Goal: Task Accomplishment & Management: Manage account settings

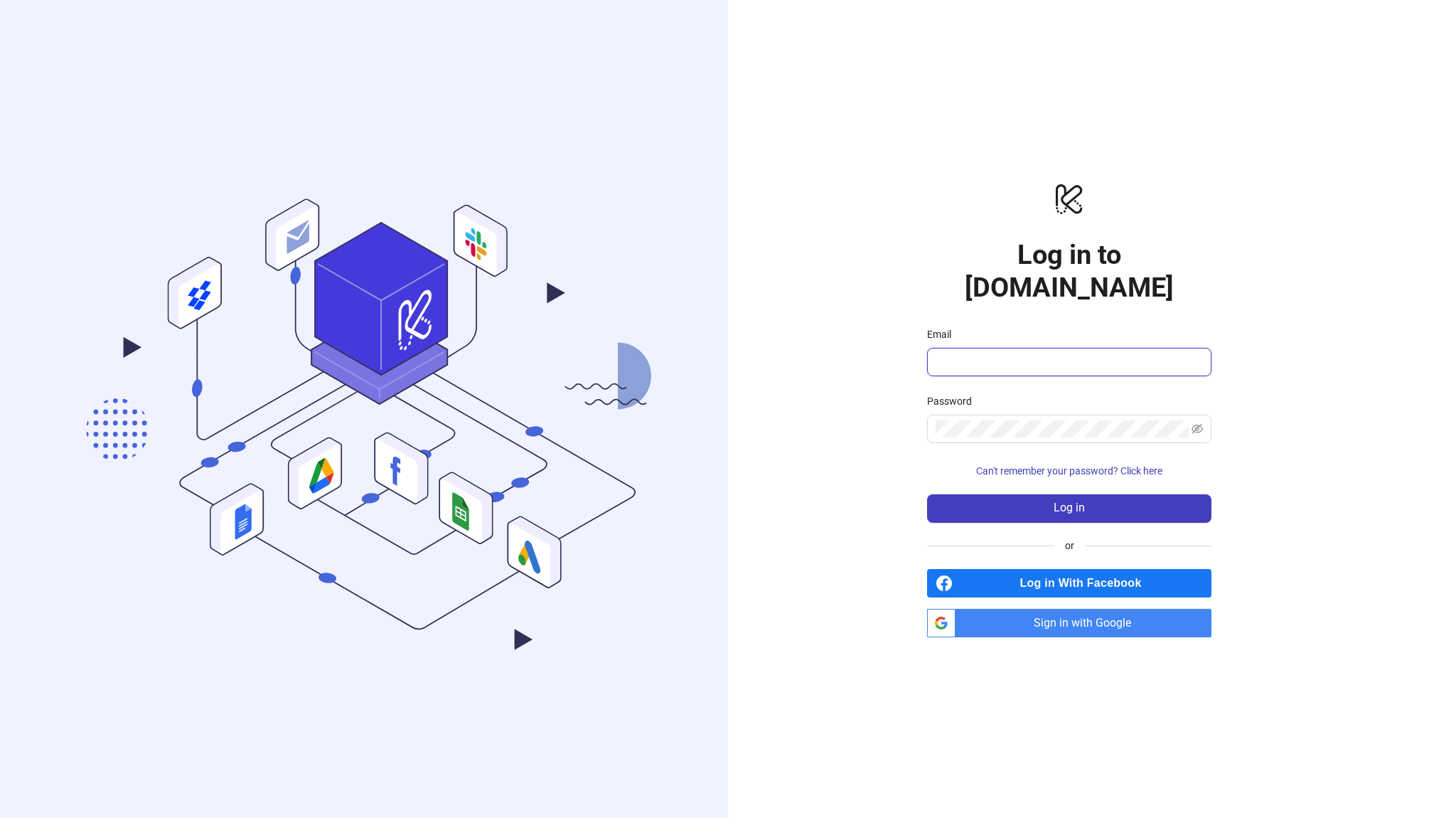
type input "**********"
click at [1005, 362] on form "**********" at bounding box center [1069, 424] width 284 height 196
click at [1005, 353] on input "**********" at bounding box center [1062, 361] width 255 height 17
click at [927, 393] on label "Password" at bounding box center [953, 400] width 54 height 16
click at [950, 610] on link "btn_google_dark_normal_ios Created with Sketch. Sign in with Google" at bounding box center [1069, 623] width 284 height 28
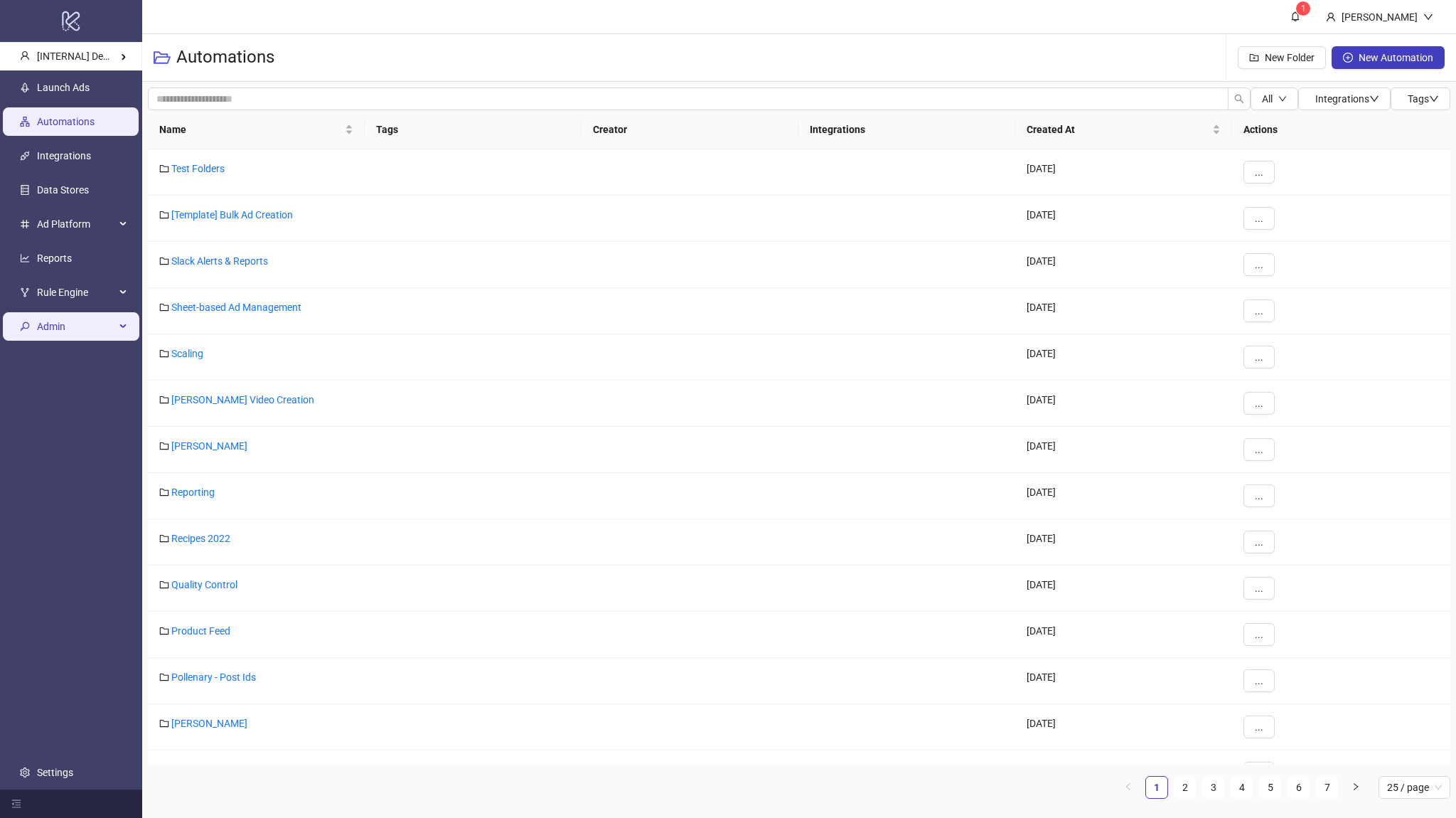
click at [65, 322] on span "Admin" at bounding box center [76, 326] width 79 height 28
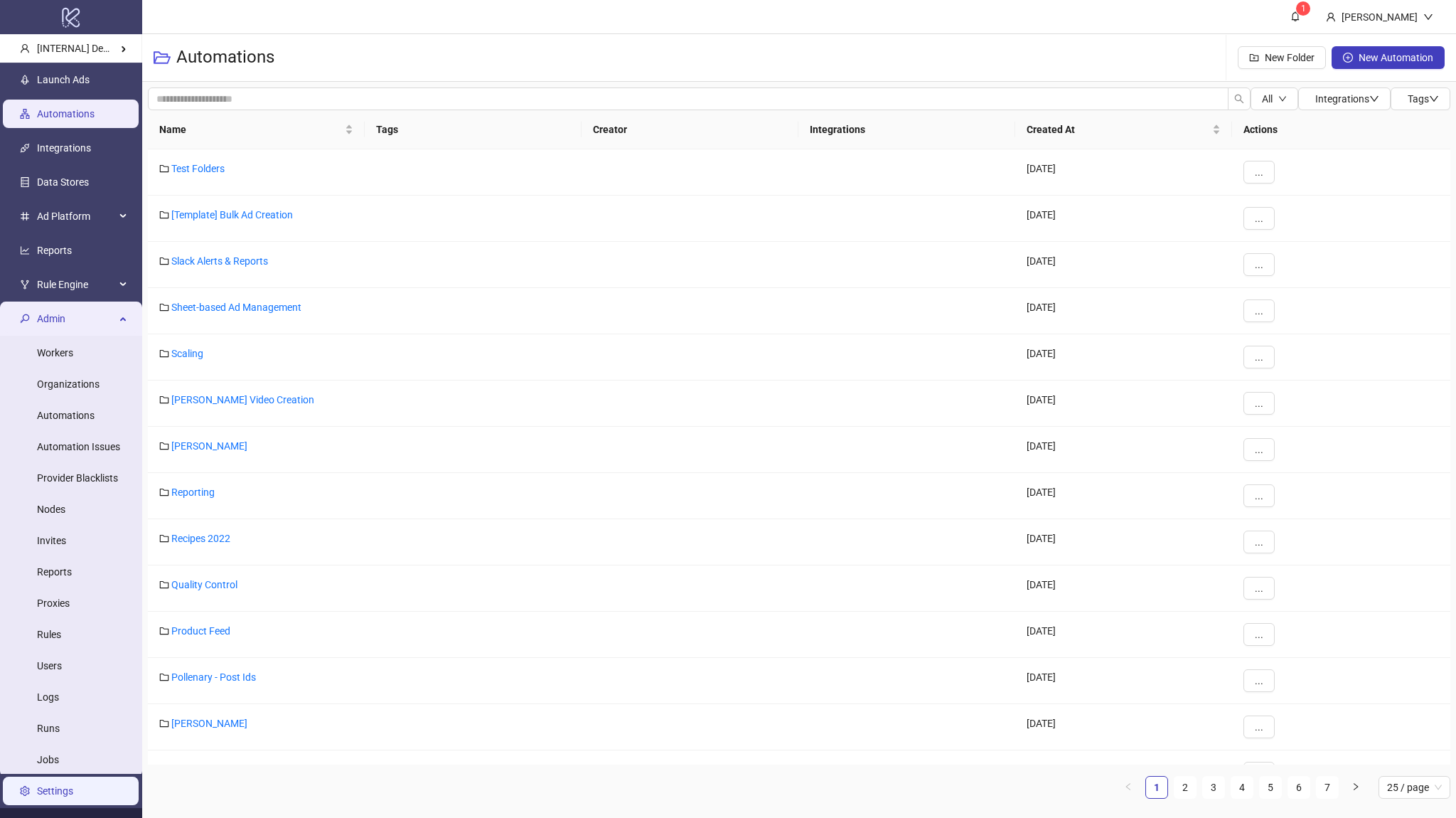
click at [60, 785] on link "Settings" at bounding box center [55, 791] width 36 height 12
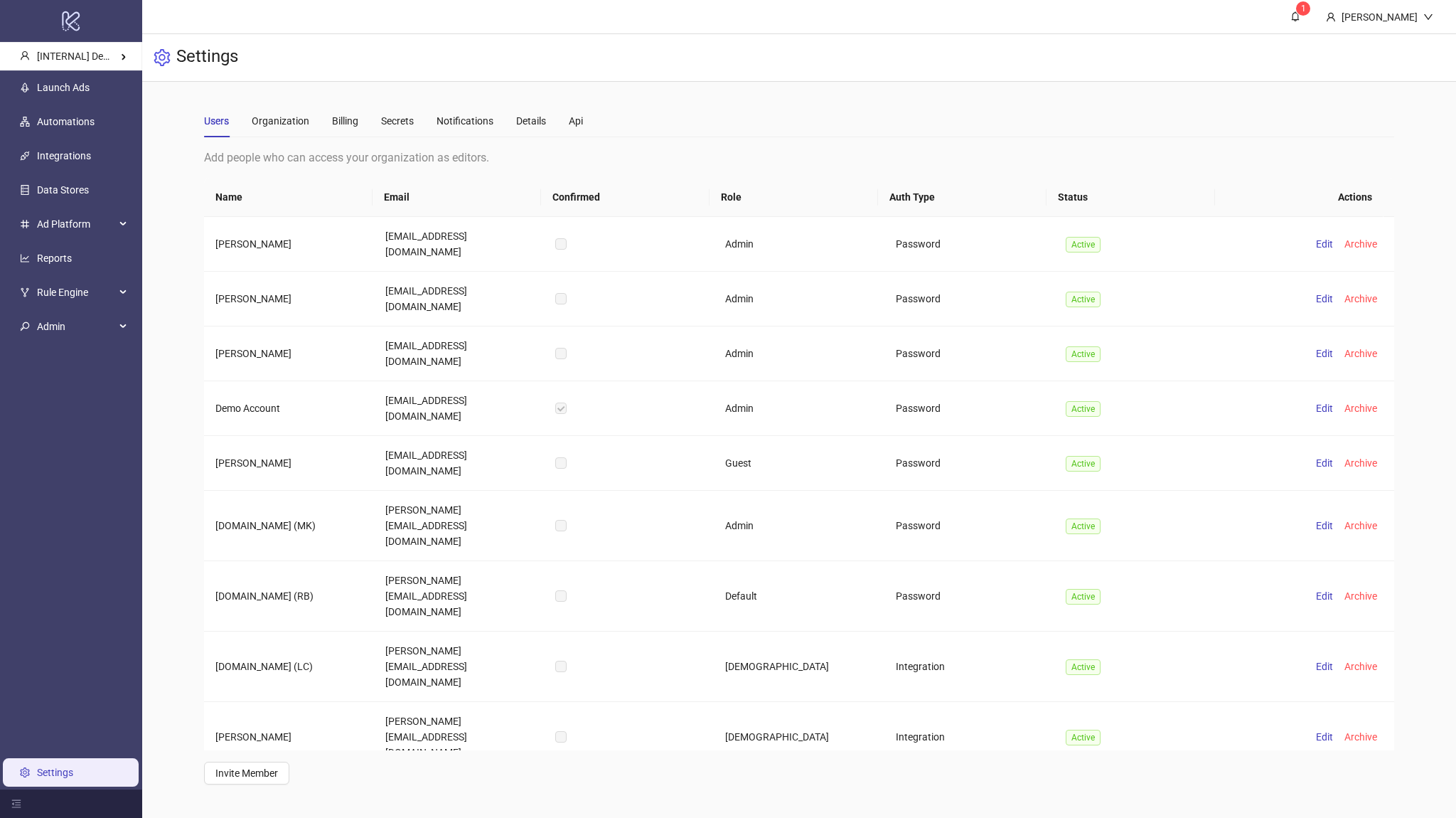
click at [362, 121] on div "Users Organization Billing Secrets Notifications Details Api" at bounding box center [394, 121] width 379 height 33
click at [347, 121] on div "Billing" at bounding box center [345, 121] width 26 height 16
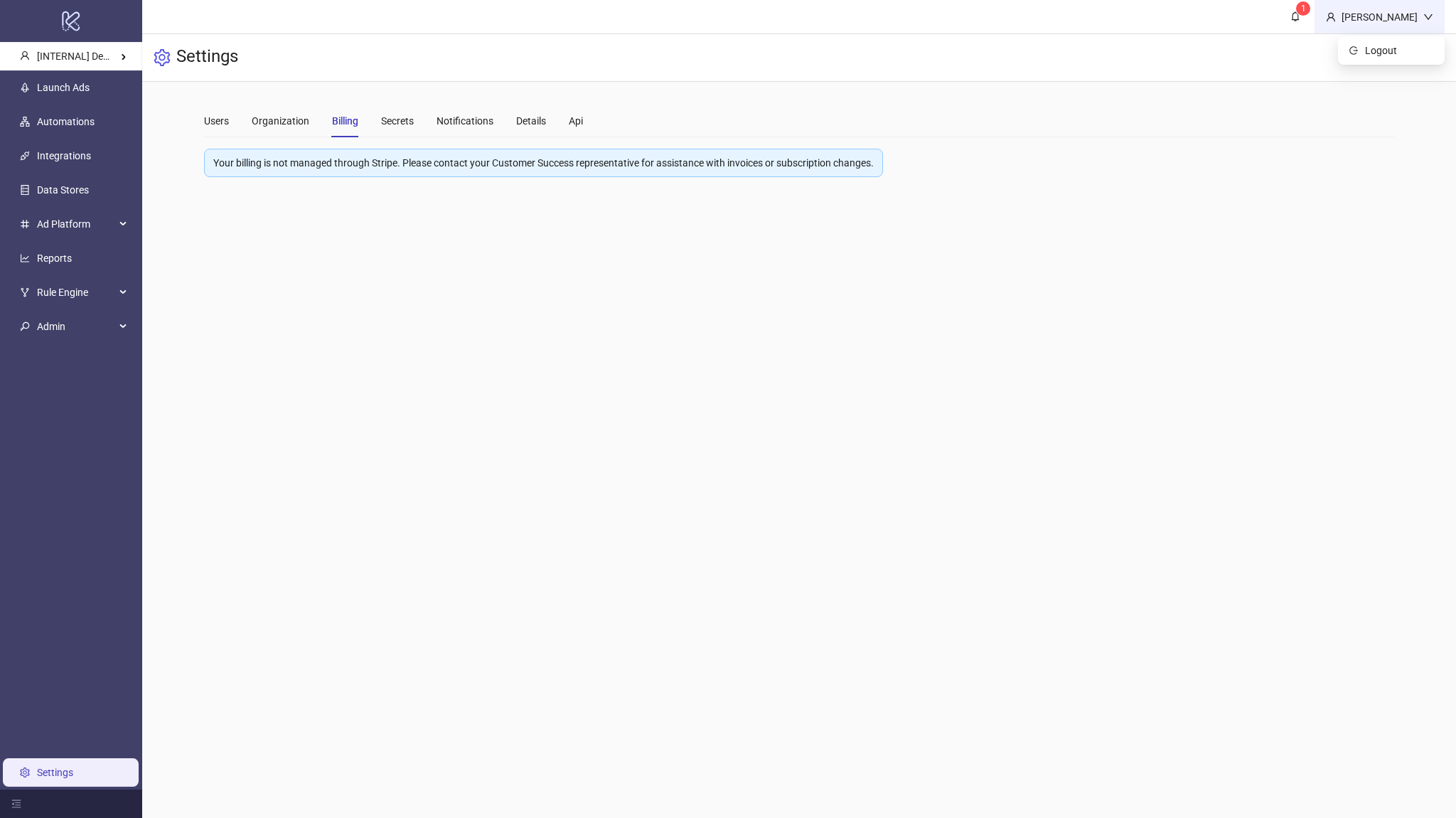
click at [1363, 22] on div "[PERSON_NAME]" at bounding box center [1379, 17] width 88 height 16
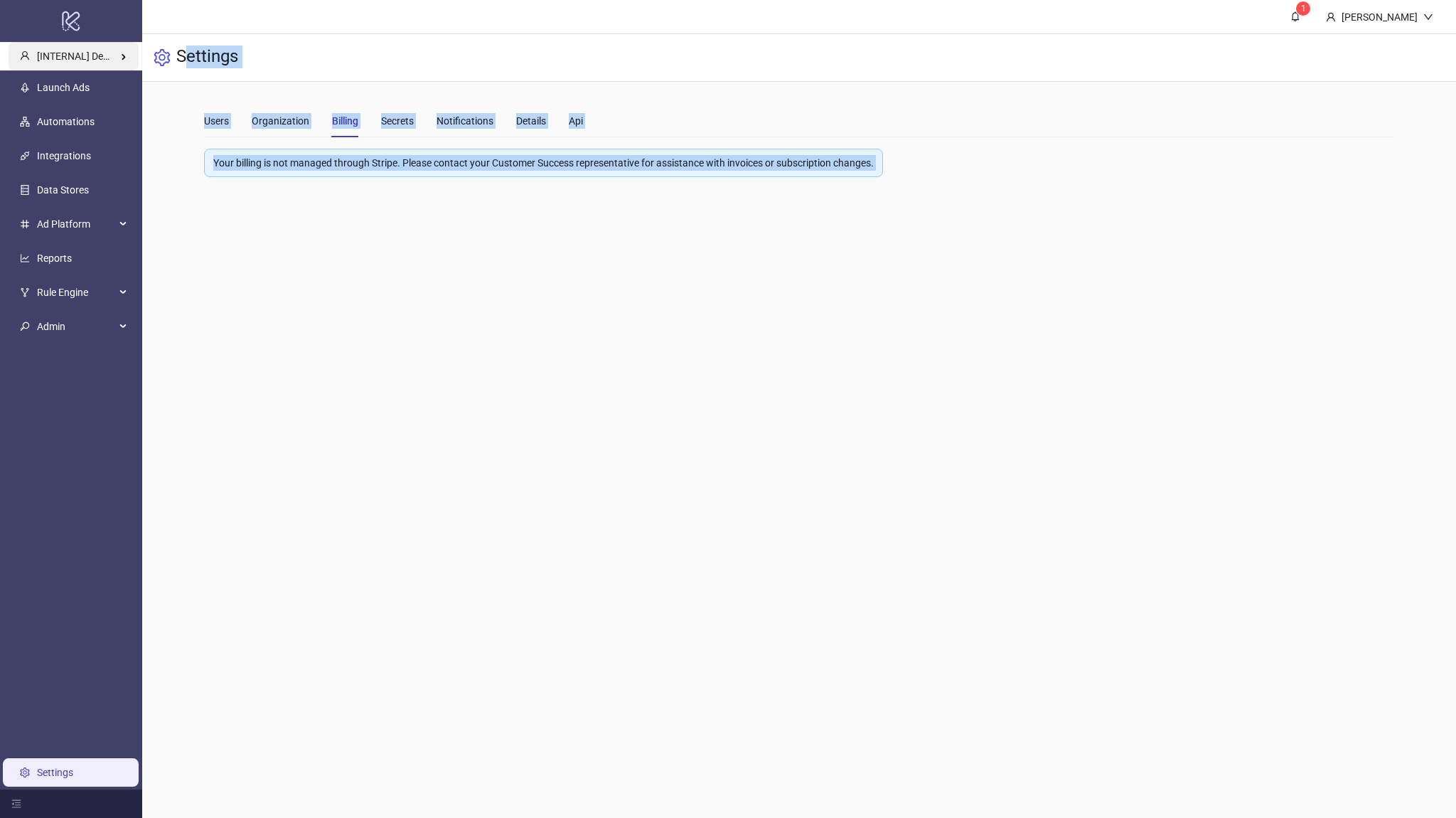
drag, startPoint x: 1363, startPoint y: 43, endPoint x: 129, endPoint y: 48, distance: 1234.0
click at [184, 50] on body "logo/logo-mobile [INTERNAL] Demo Account Launch Ads Automations Integrations Da…" at bounding box center [728, 409] width 1456 height 818
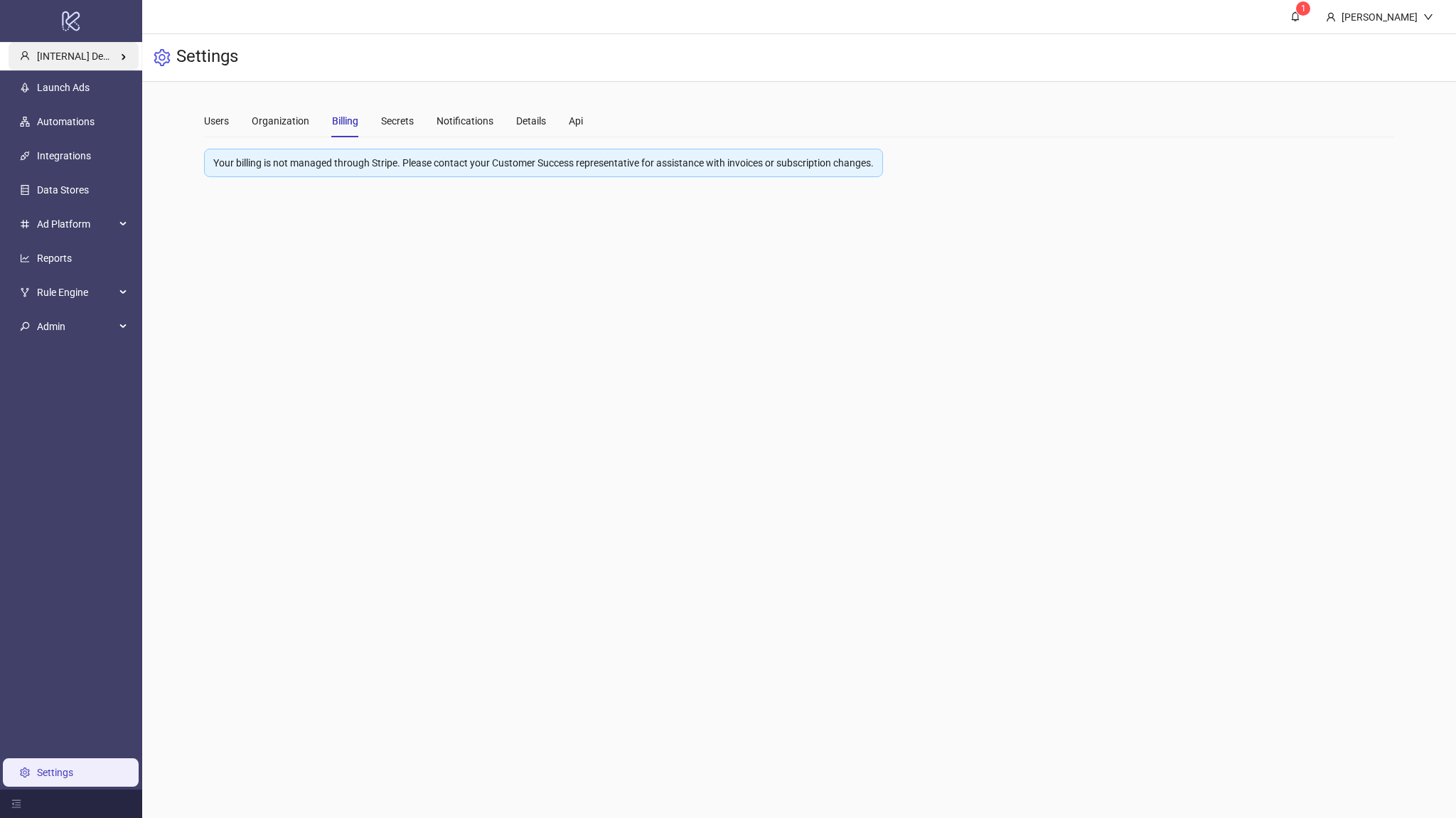
click at [74, 53] on span "[INTERNAL] Demo Account" at bounding box center [97, 56] width 119 height 12
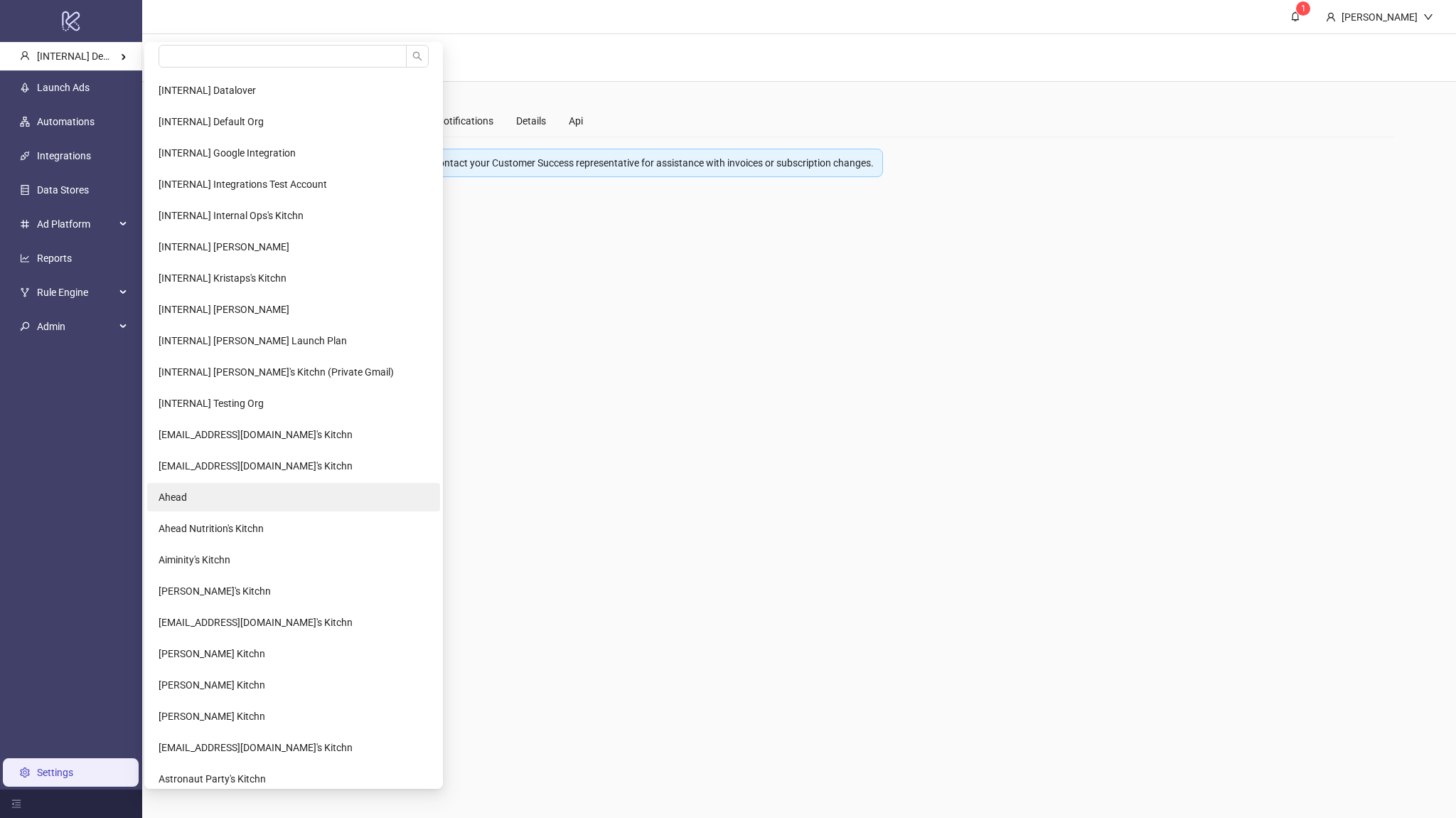
click at [257, 492] on li "Ahead" at bounding box center [294, 497] width 293 height 28
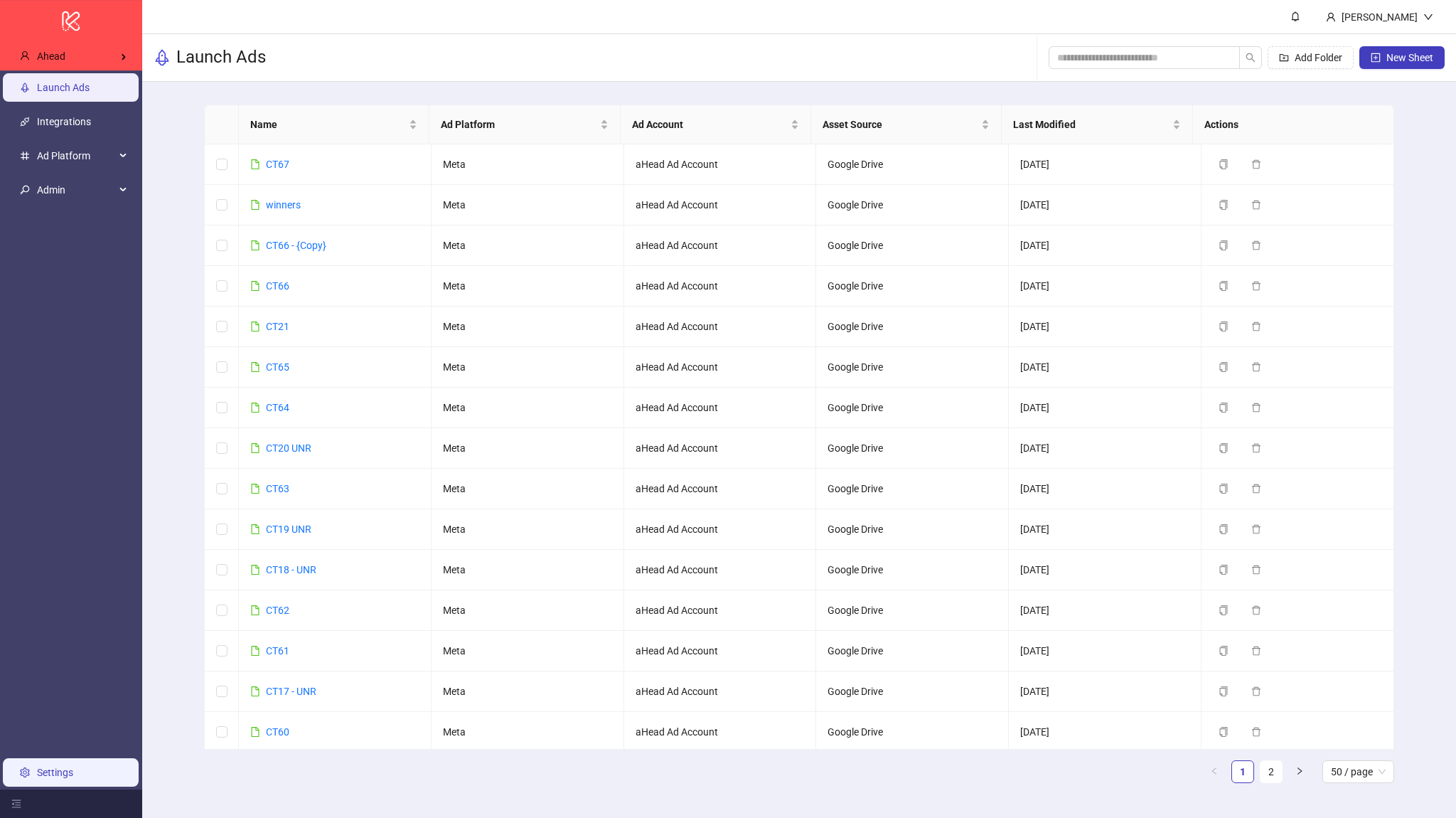
click at [58, 768] on link "Settings" at bounding box center [55, 773] width 36 height 12
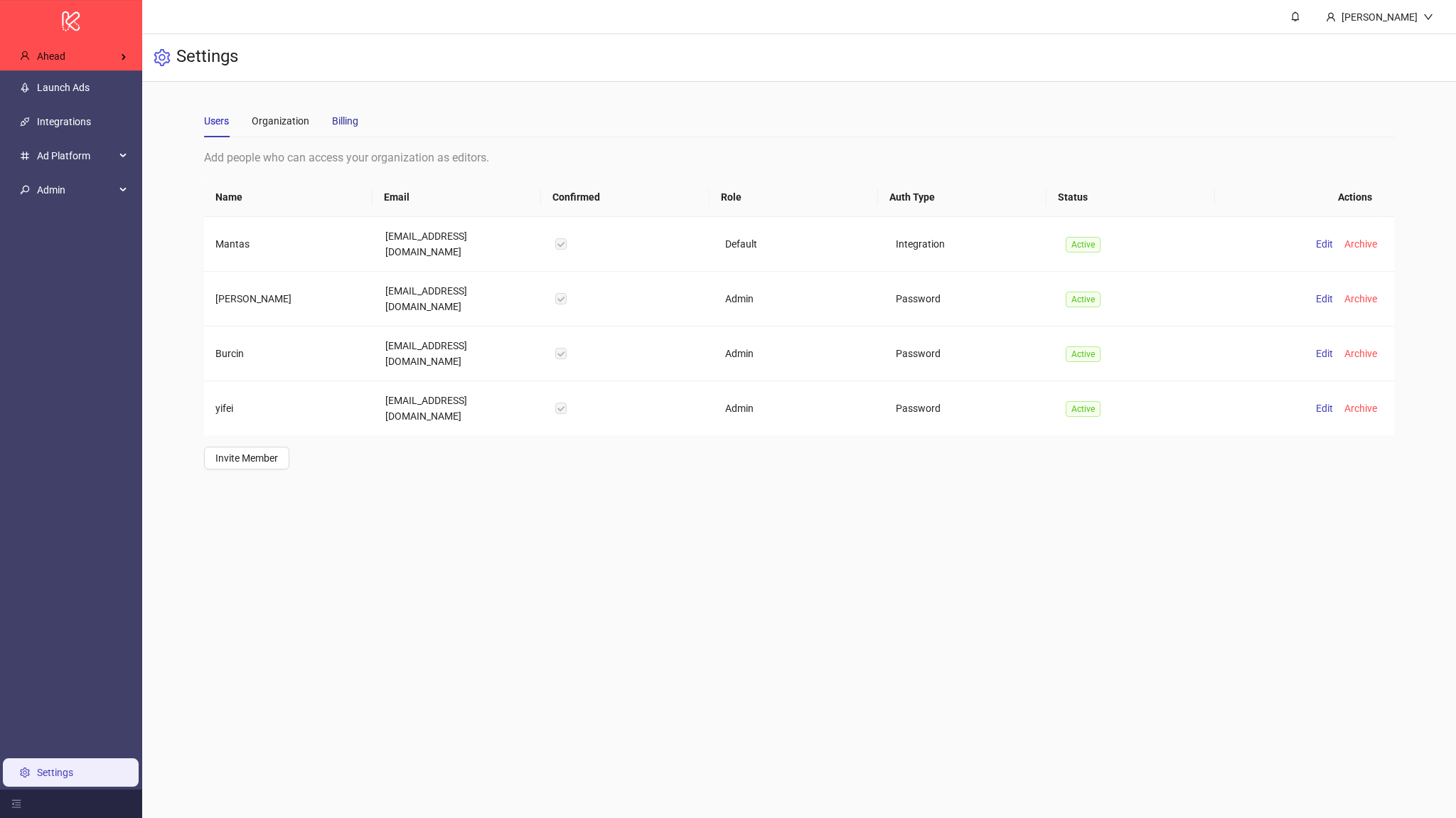
click at [336, 118] on div "Billing" at bounding box center [345, 121] width 26 height 16
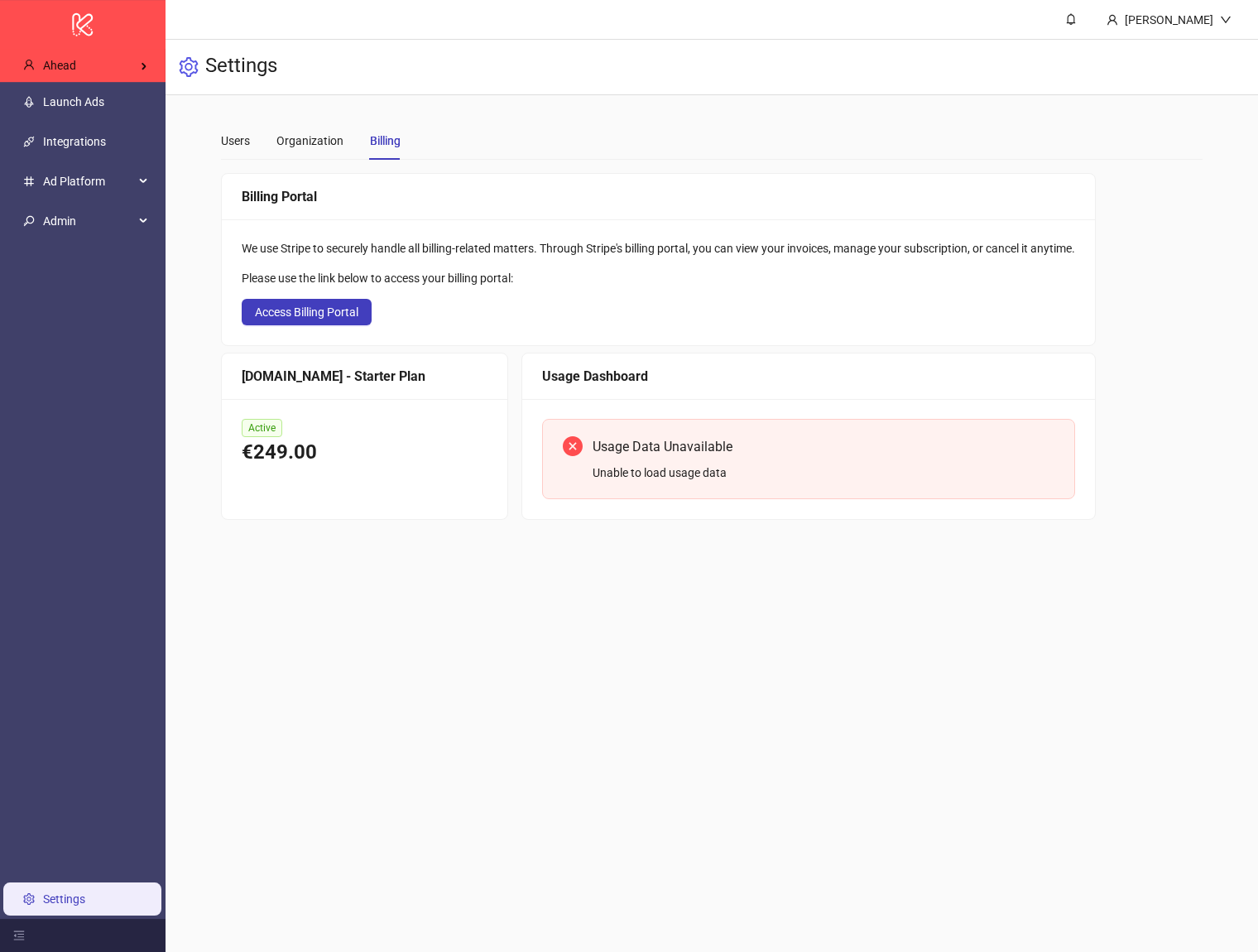
click at [1189, 289] on div "Billing Portal We use Stripe to securely handle all billing-related matters. Th…" at bounding box center [712, 347] width 982 height 347
click at [847, 273] on div "Please use the link below to access your billing portal:" at bounding box center [658, 277] width 834 height 18
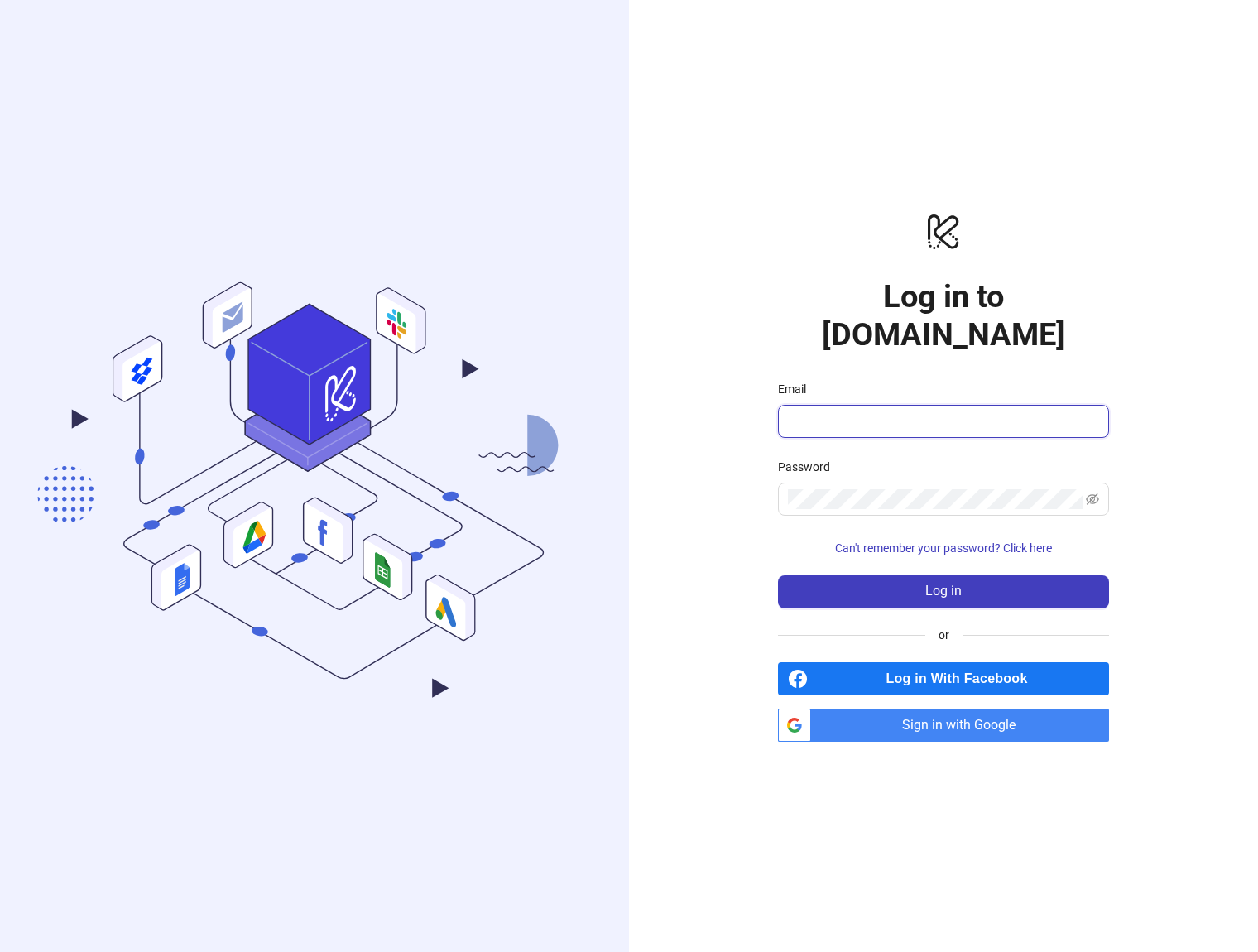
type input "**********"
click at [886, 708] on span "Sign in with Google" at bounding box center [963, 725] width 292 height 33
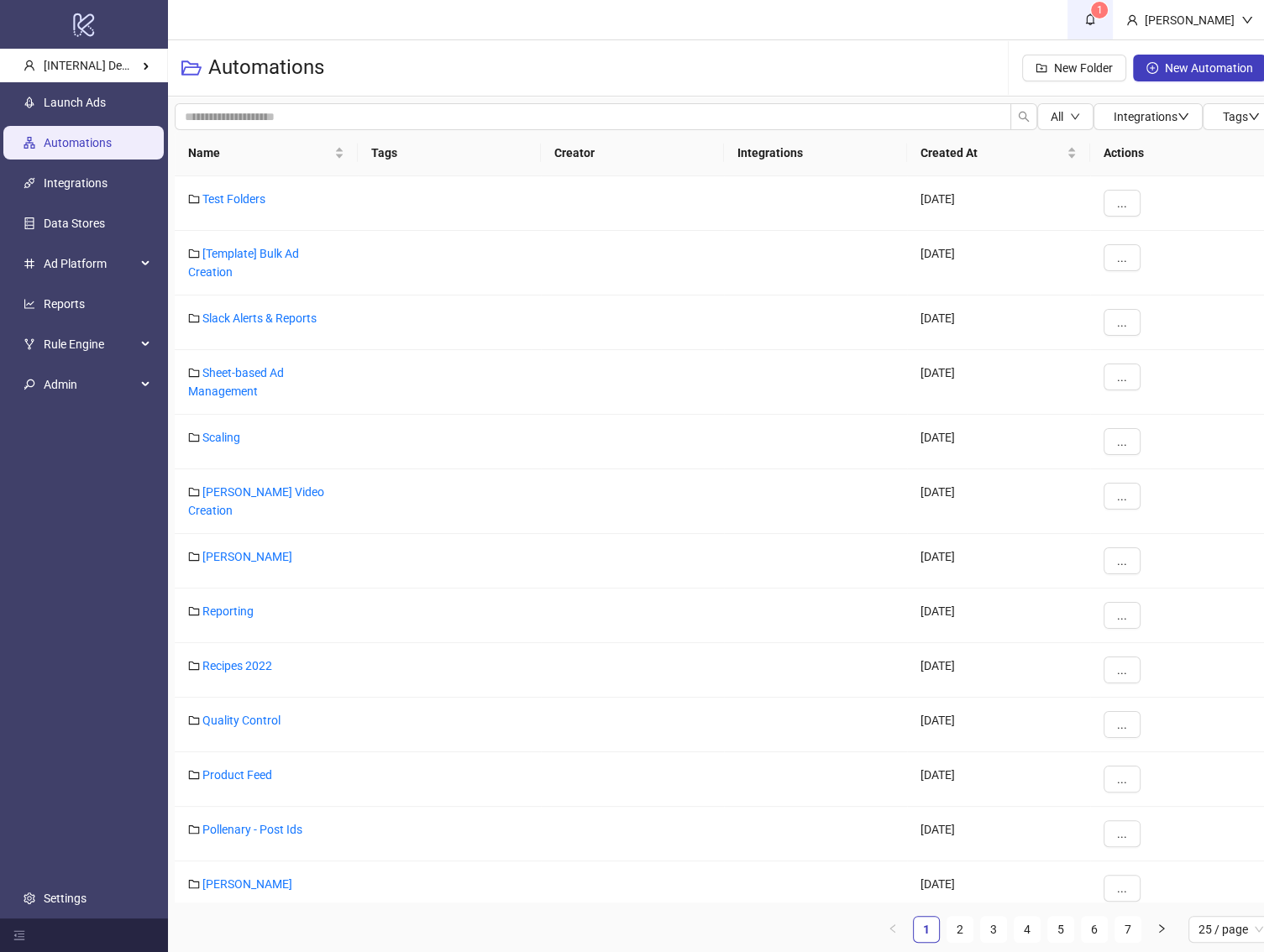
click at [1095, 29] on link "1" at bounding box center [1090, 20] width 45 height 39
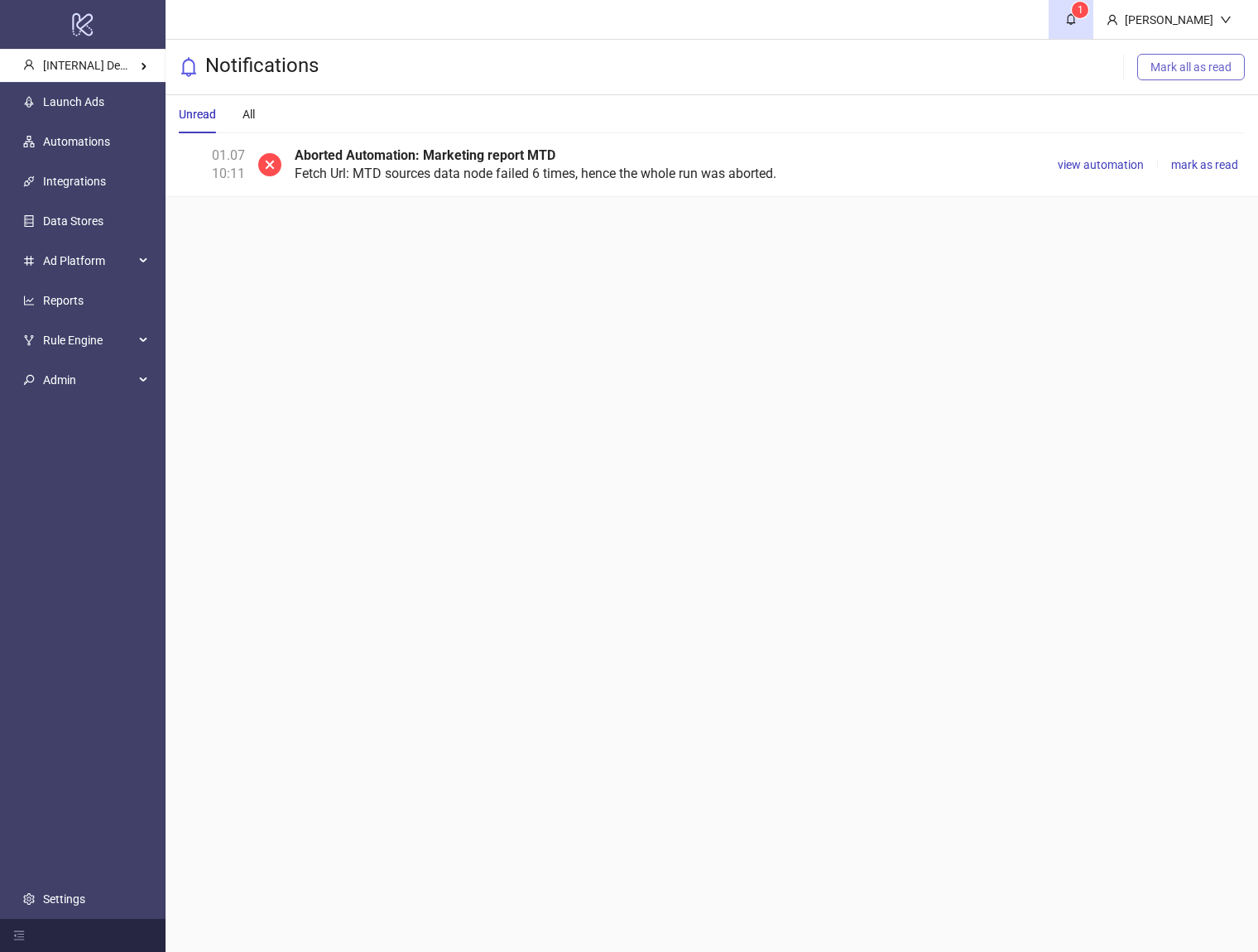
click at [1173, 66] on span "Mark all as read" at bounding box center [1191, 67] width 81 height 13
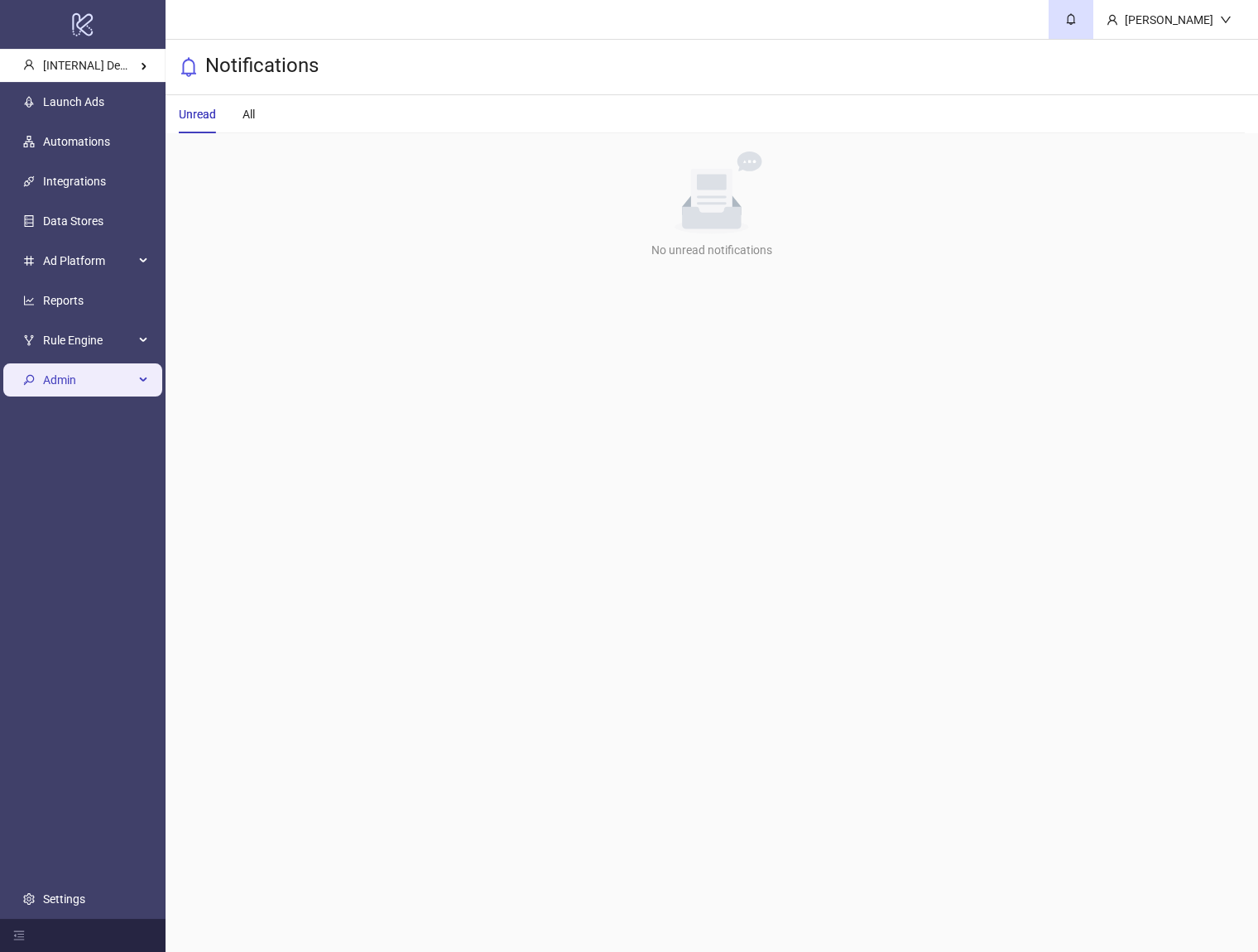
click at [59, 371] on span "Admin" at bounding box center [89, 379] width 91 height 33
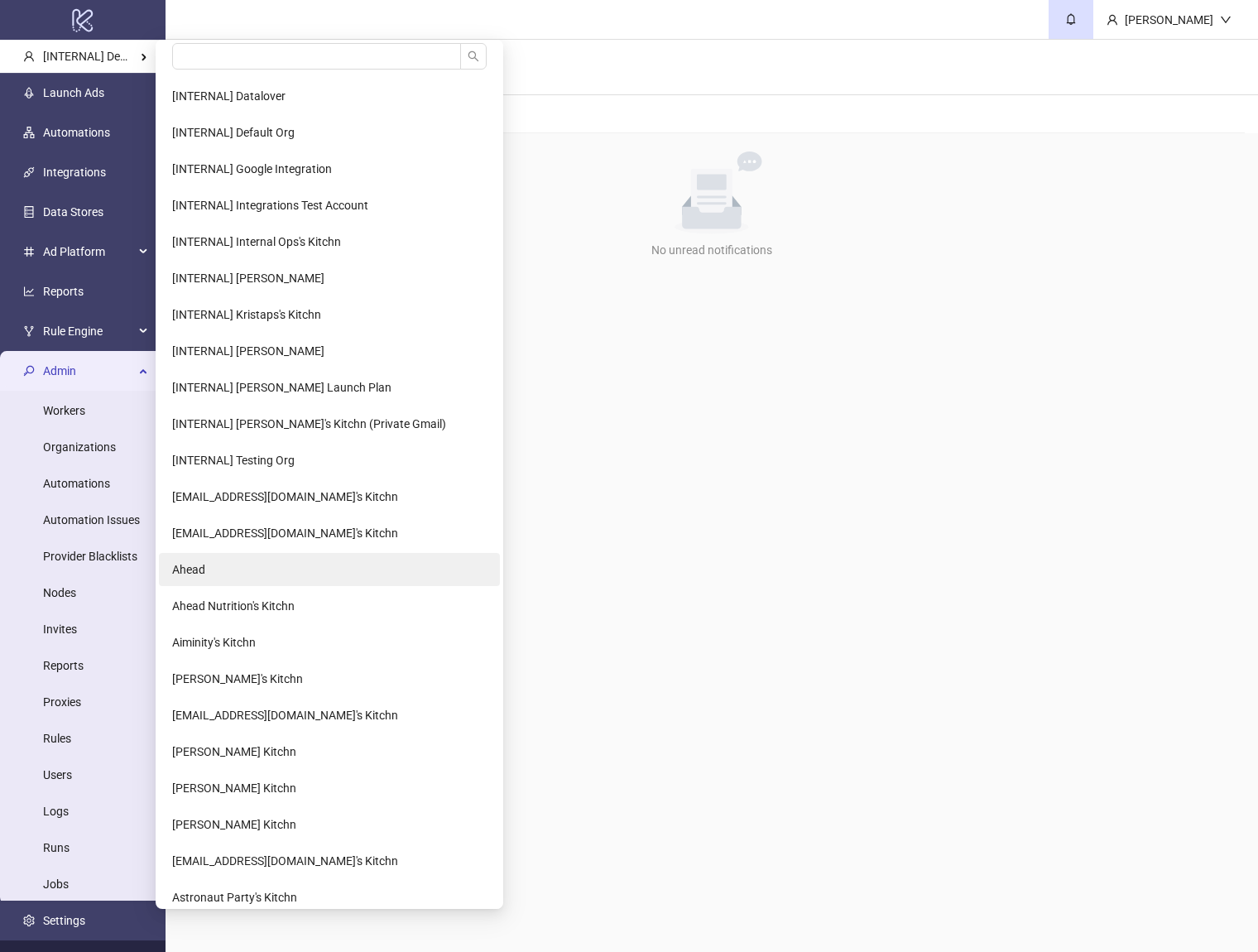
scroll to position [297, 0]
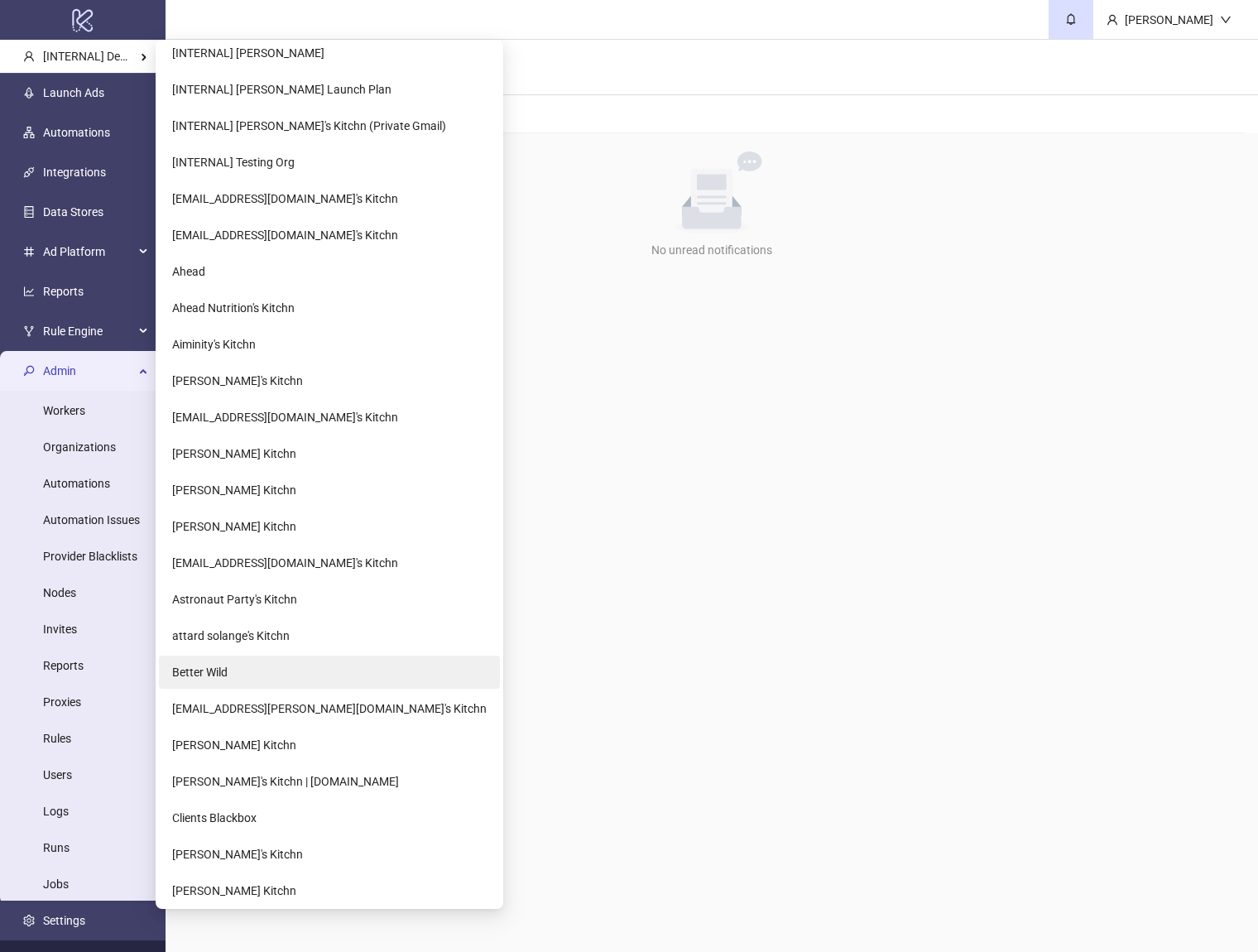
click at [266, 672] on li "Better Wild" at bounding box center [329, 672] width 341 height 33
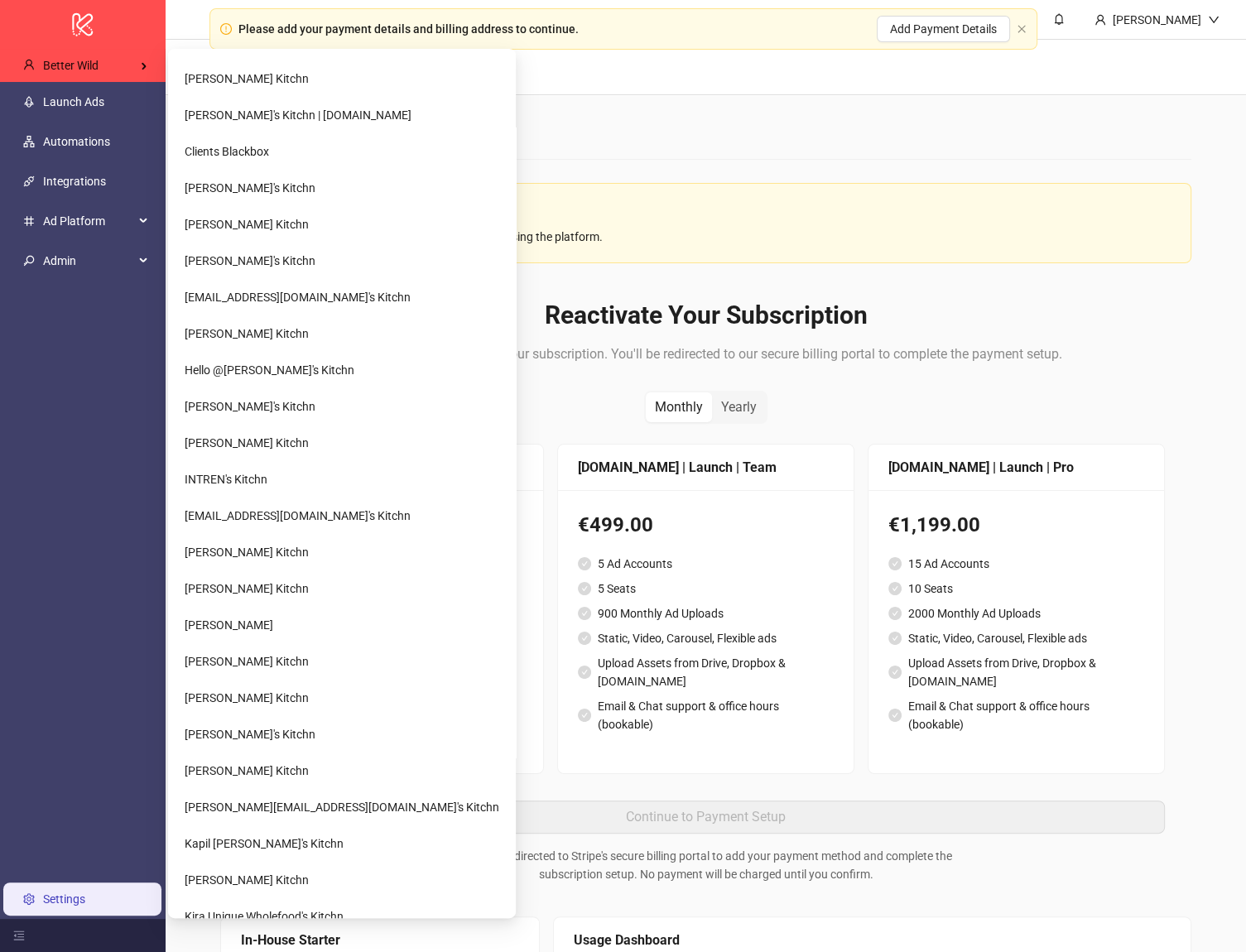
scroll to position [1341, 0]
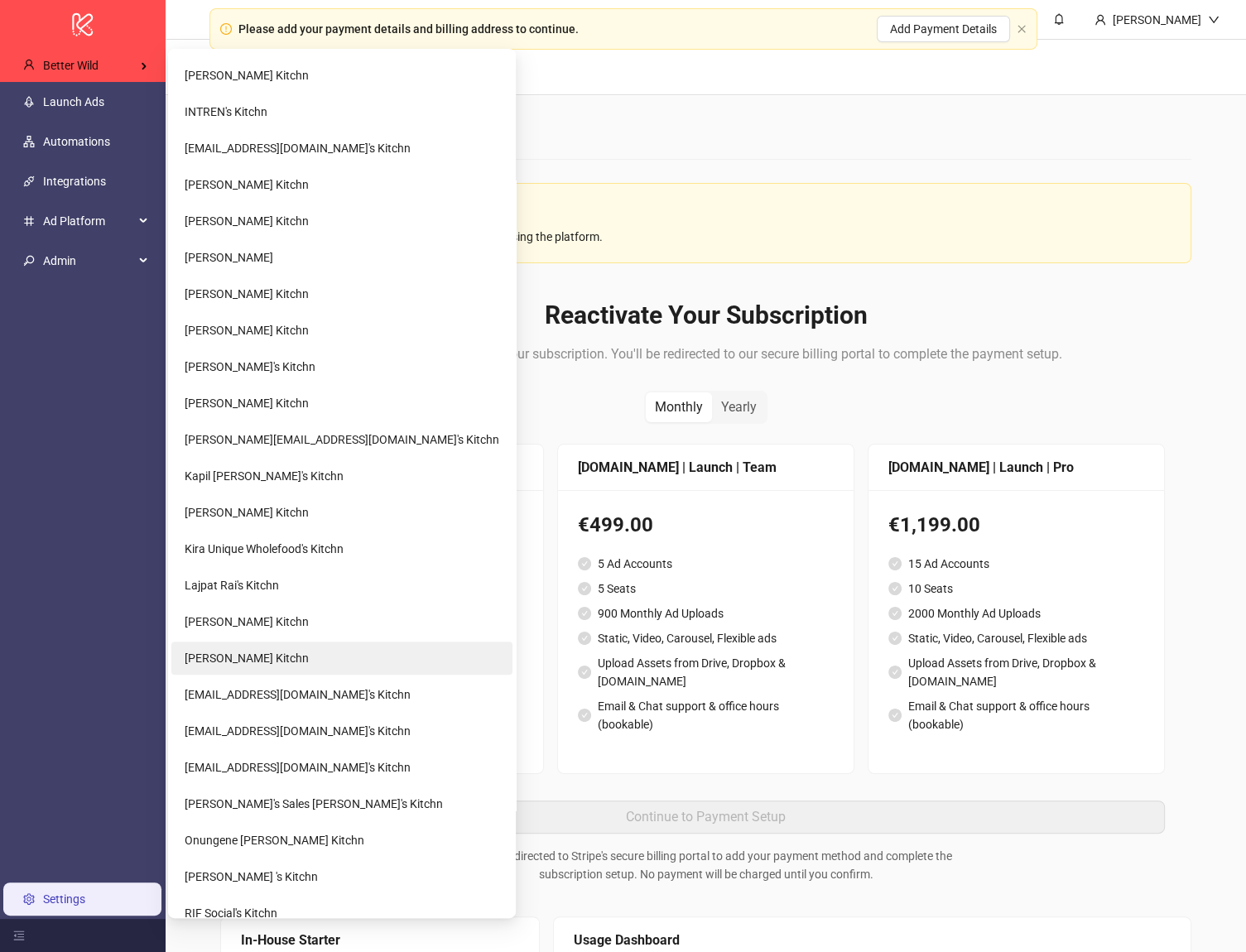
click at [326, 654] on li "[PERSON_NAME] Kitchn" at bounding box center [342, 657] width 341 height 33
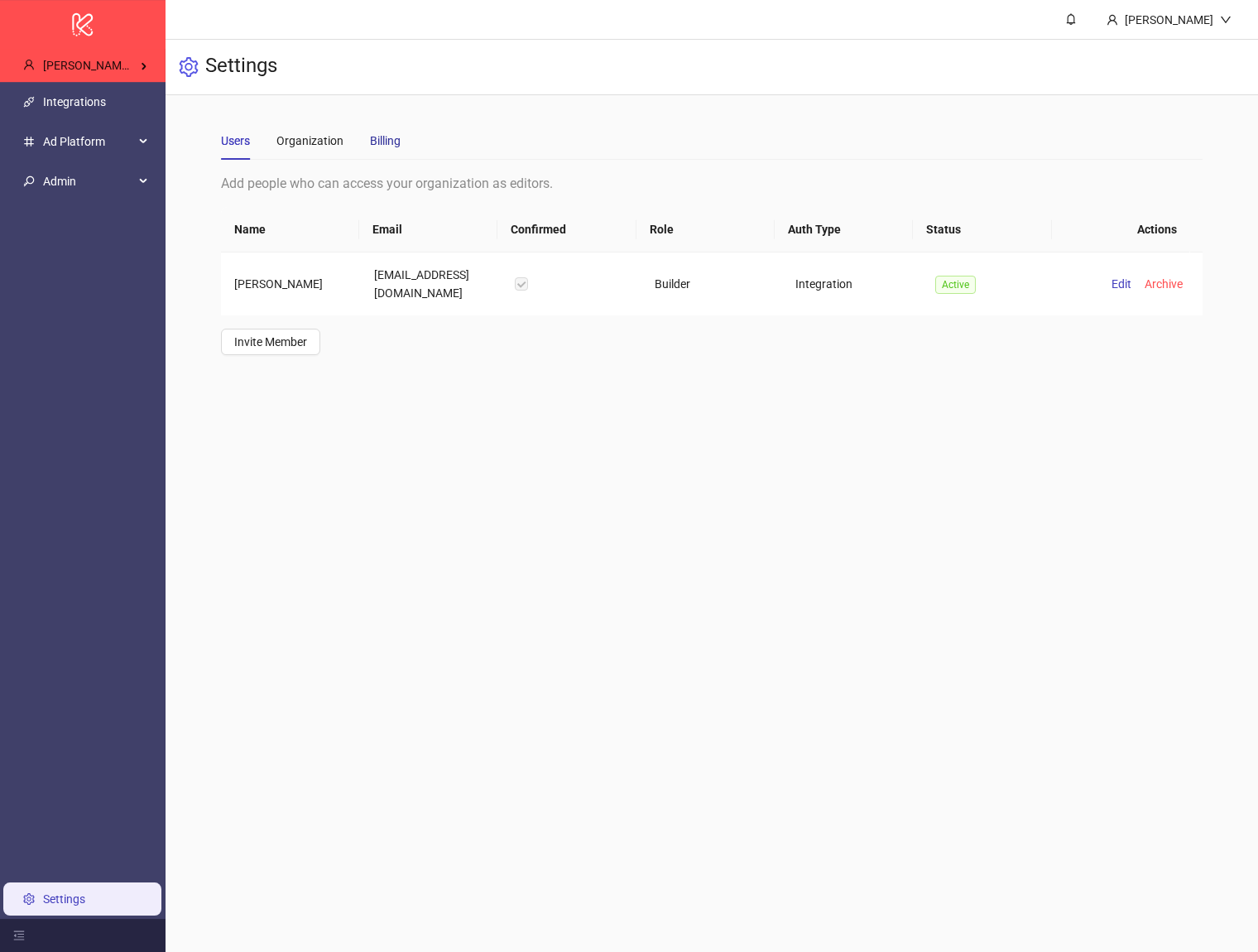
click at [388, 143] on div "Billing" at bounding box center [385, 141] width 31 height 18
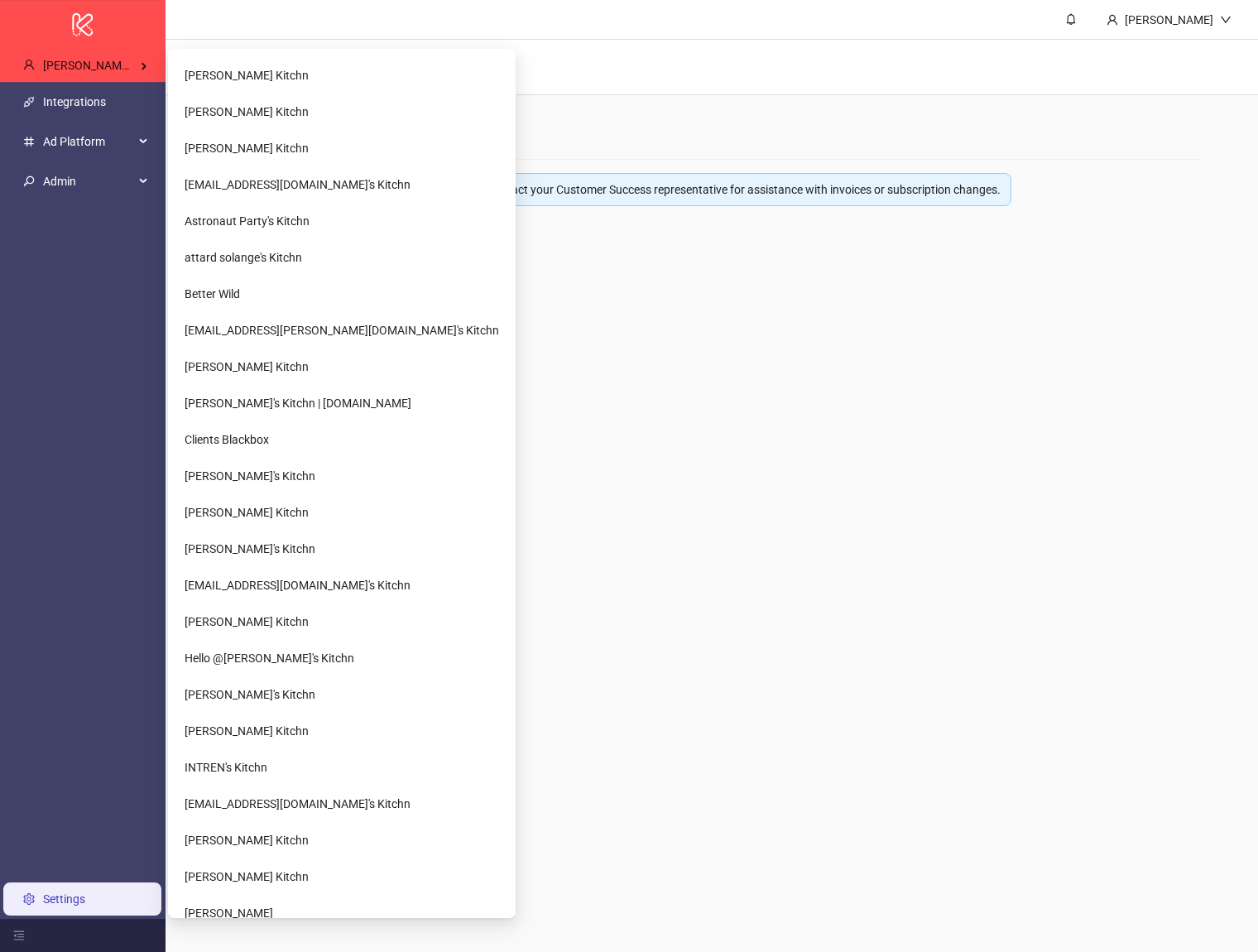
scroll to position [745, 0]
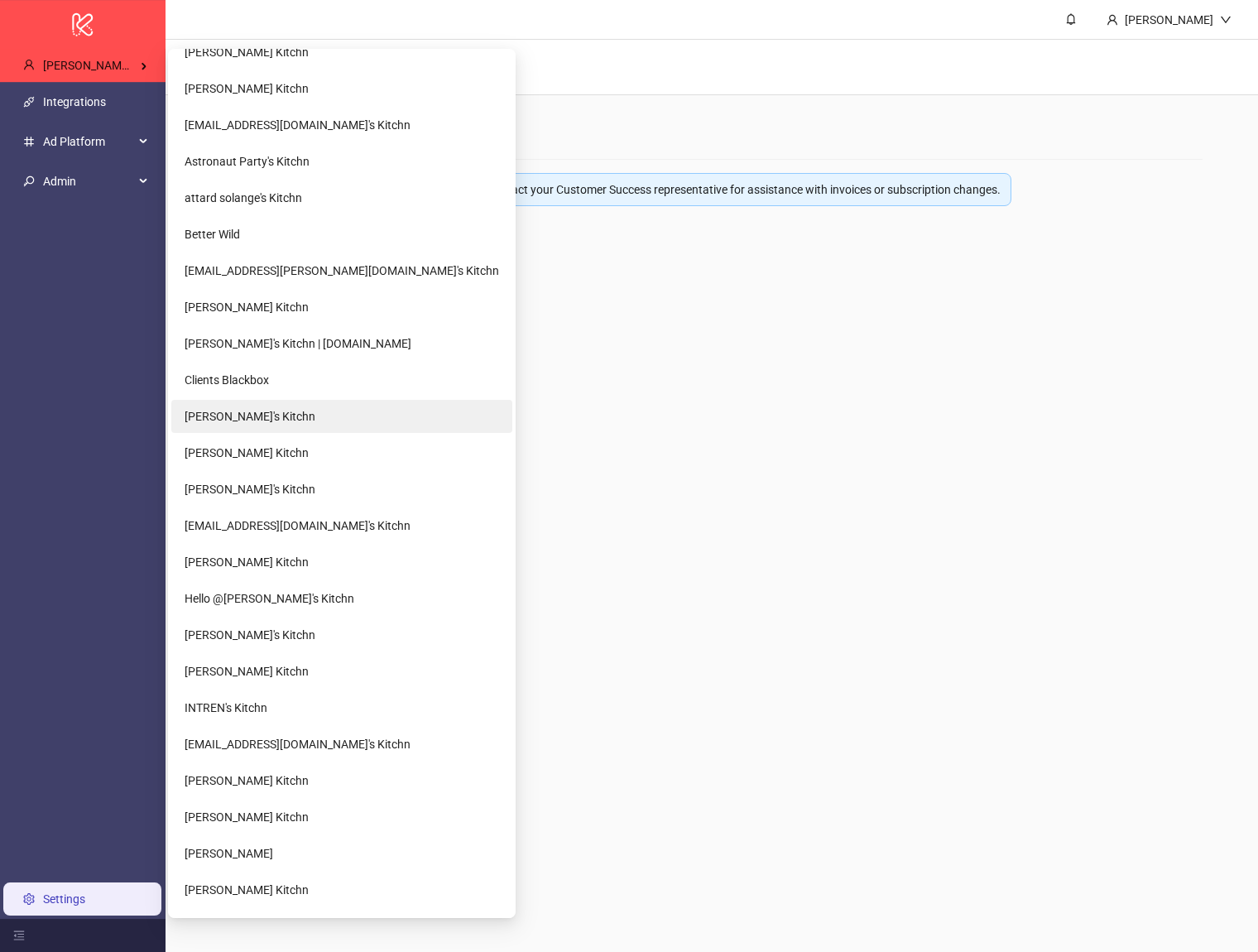
click at [280, 424] on li "[PERSON_NAME]'s Kitchn" at bounding box center [342, 416] width 341 height 33
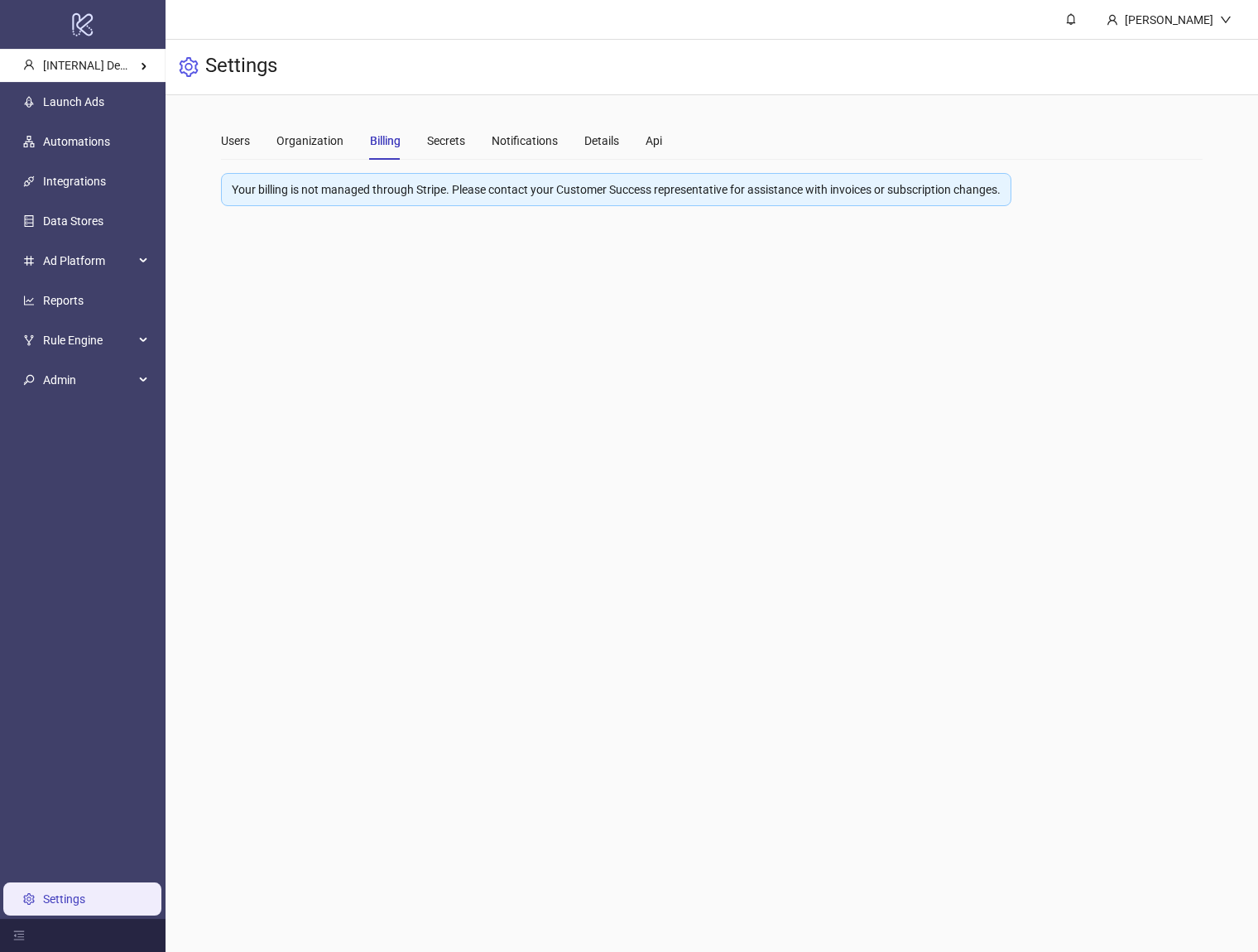
click at [534, 476] on main "[PERSON_NAME] Settings Users Organization Billing Secrets Notifications Details…" at bounding box center [711, 476] width 1092 height 952
